Goal: Task Accomplishment & Management: Manage account settings

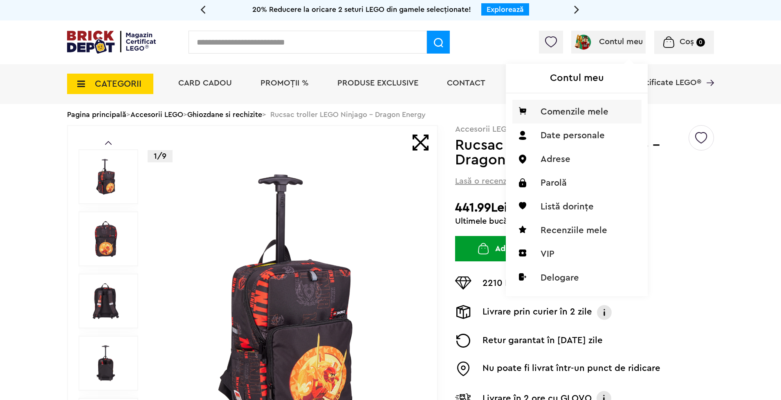
click at [574, 116] on li "Comenzile mele" at bounding box center [576, 112] width 129 height 24
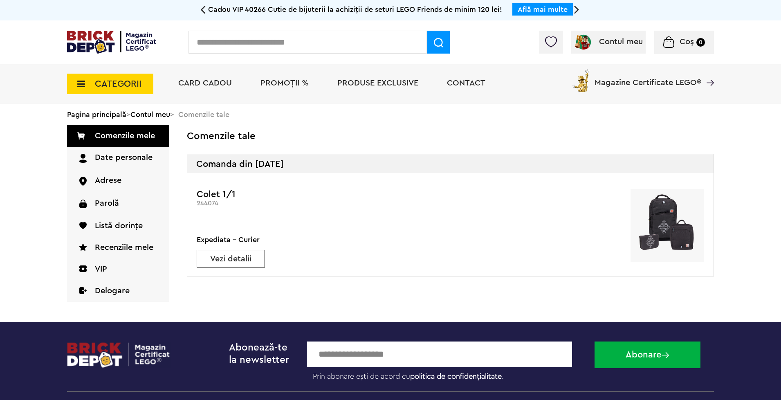
click at [237, 260] on link "Vezi detalii" at bounding box center [230, 259] width 67 height 8
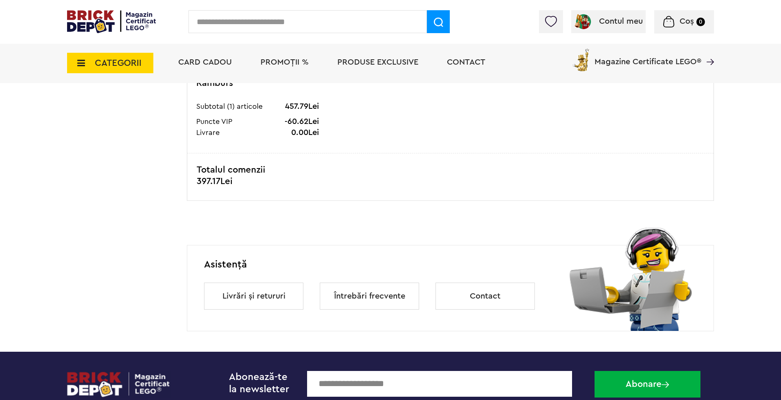
scroll to position [514, 0]
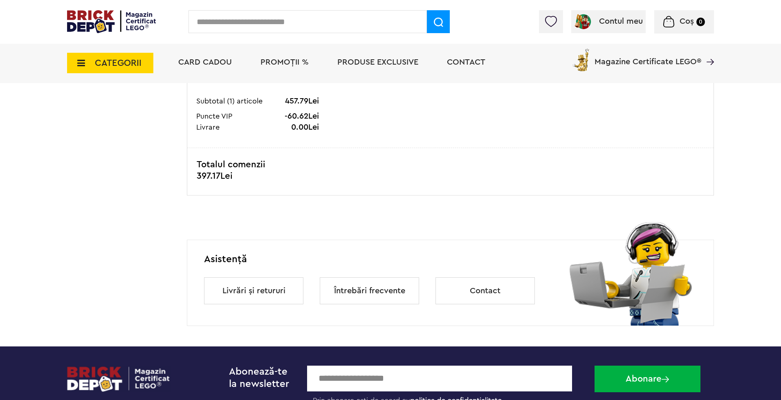
click at [260, 295] on link "Livrări și retururi" at bounding box center [253, 290] width 63 height 27
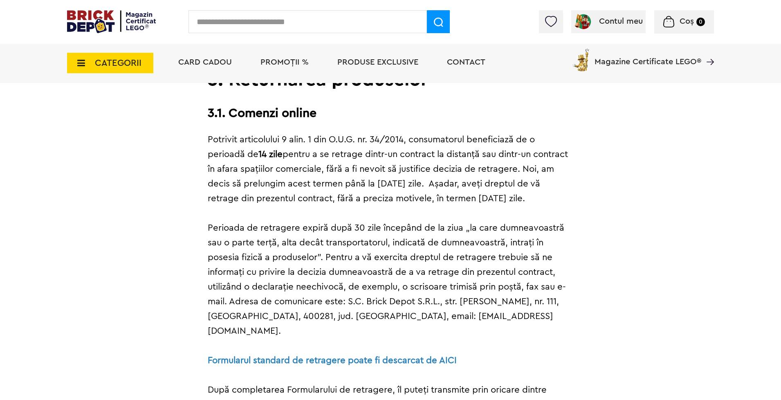
scroll to position [1517, 0]
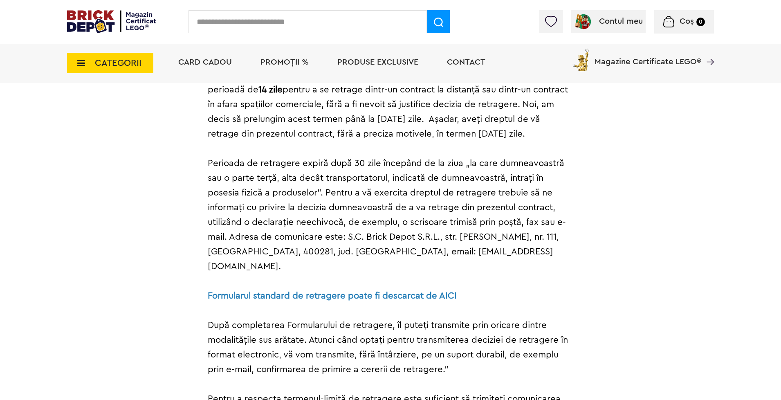
click at [298, 291] on strong "Formularul standard de retragere poate fi descarcat de AICI" at bounding box center [332, 295] width 249 height 9
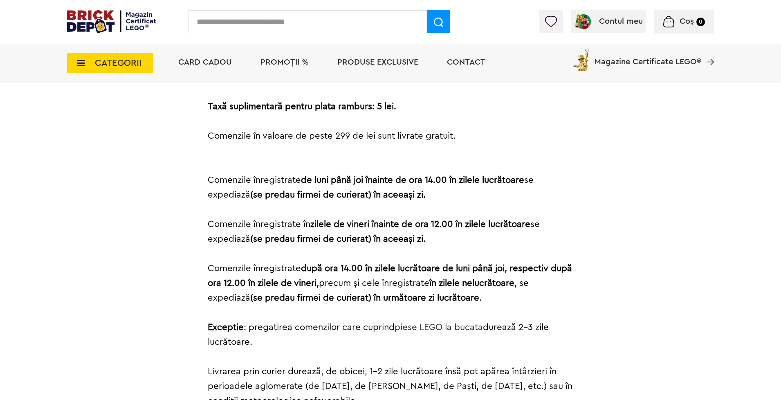
scroll to position [201, 0]
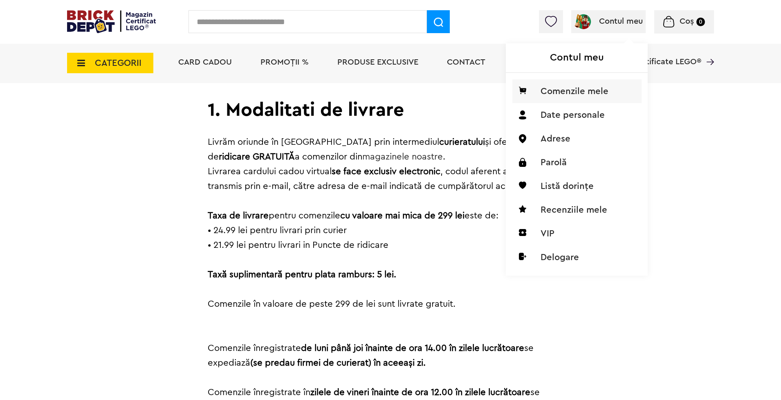
click at [567, 96] on li "Comenzile mele" at bounding box center [576, 91] width 129 height 24
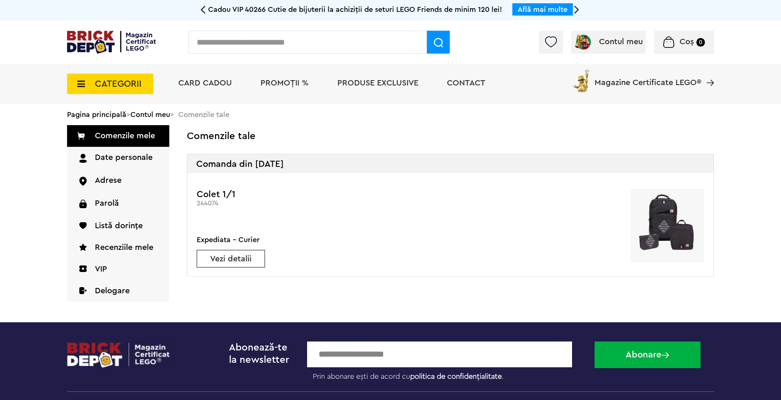
click at [227, 262] on link "Vezi detalii" at bounding box center [230, 259] width 67 height 8
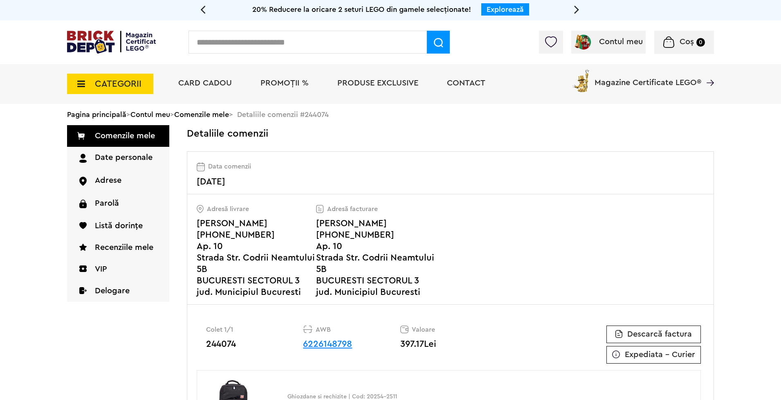
scroll to position [5, 0]
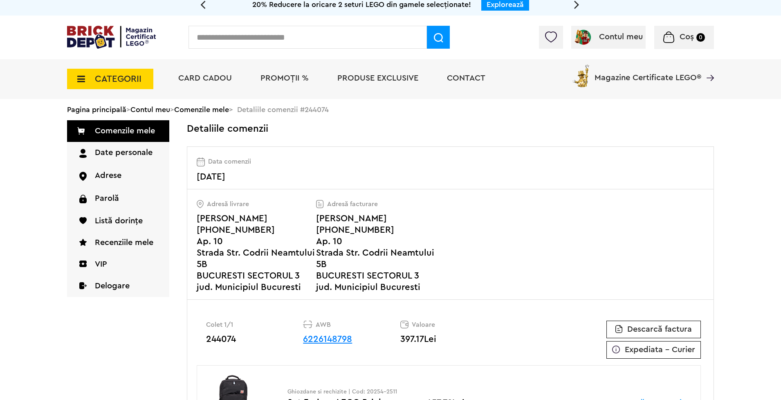
click at [667, 333] on span "Descarcă factura" at bounding box center [659, 329] width 65 height 8
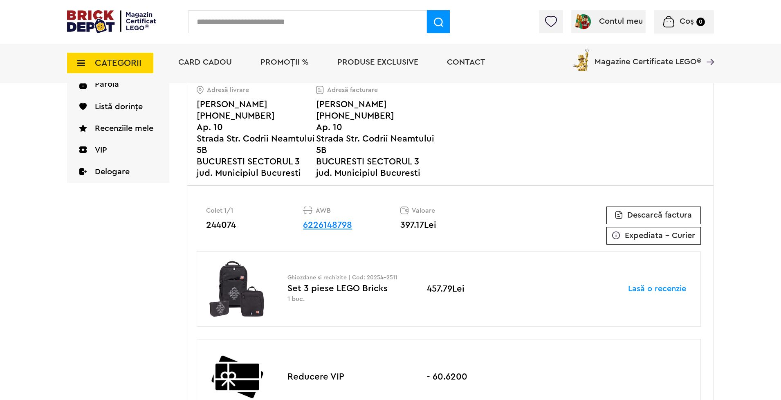
scroll to position [150, 0]
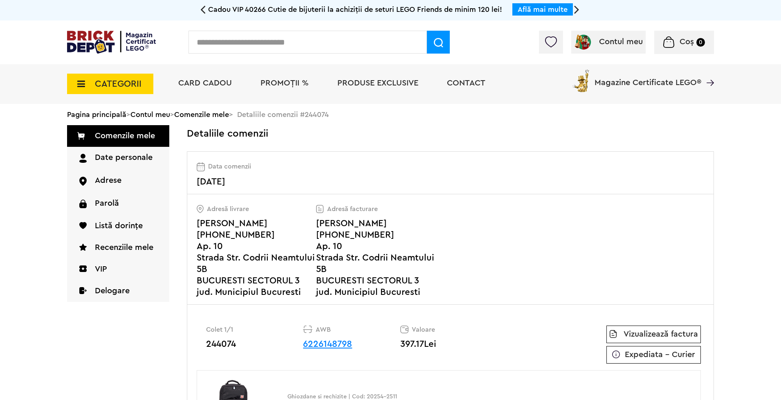
click at [686, 336] on link "Vizualizează factura" at bounding box center [660, 334] width 74 height 8
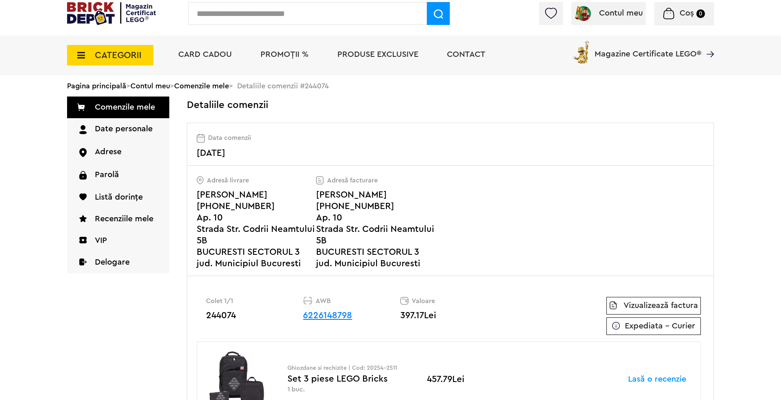
scroll to position [141, 0]
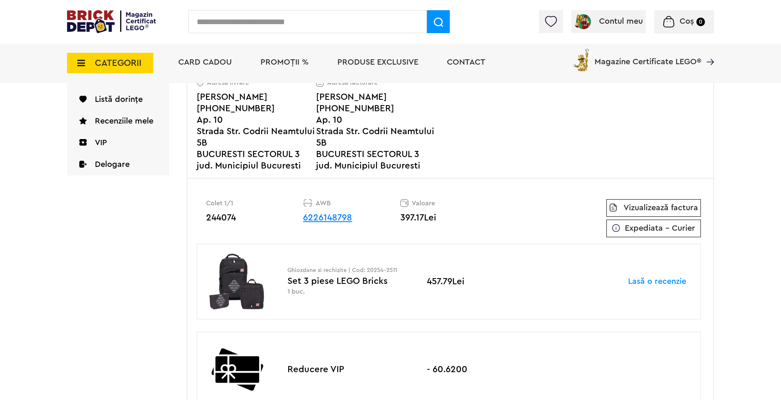
drag, startPoint x: 387, startPoint y: 282, endPoint x: 284, endPoint y: 280, distance: 103.0
click at [286, 281] on div "Ghiozdane si rechizite | Cod: 20254-2511 Set 3 piese LEGO Bricks 1 buc. 457.79L…" at bounding box center [449, 282] width 504 height 76
copy div "Set 3 piese LEGO Bricks"
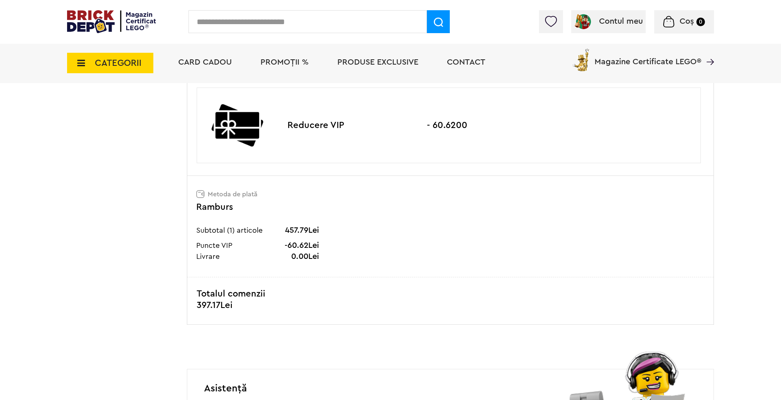
scroll to position [390, 0]
